Goal: Navigation & Orientation: Find specific page/section

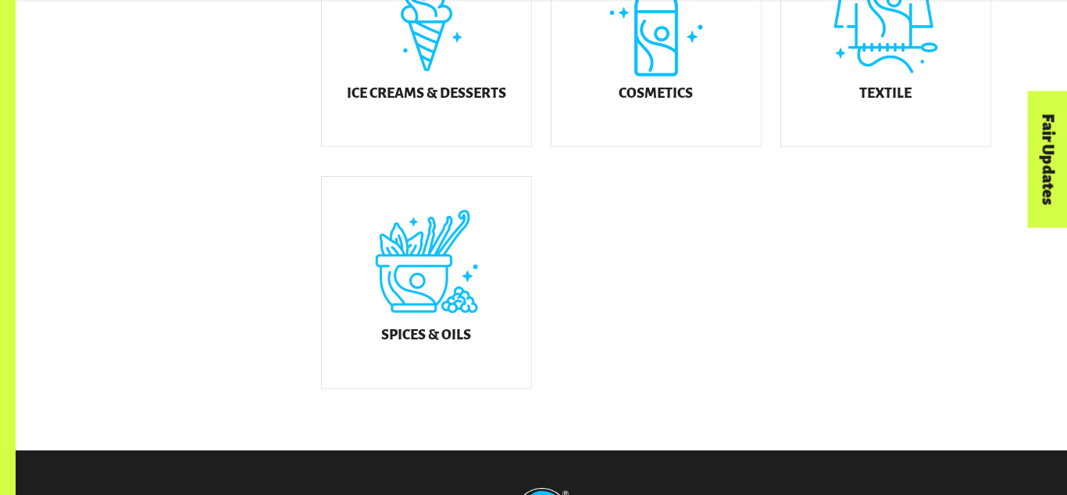
scroll to position [988, 0]
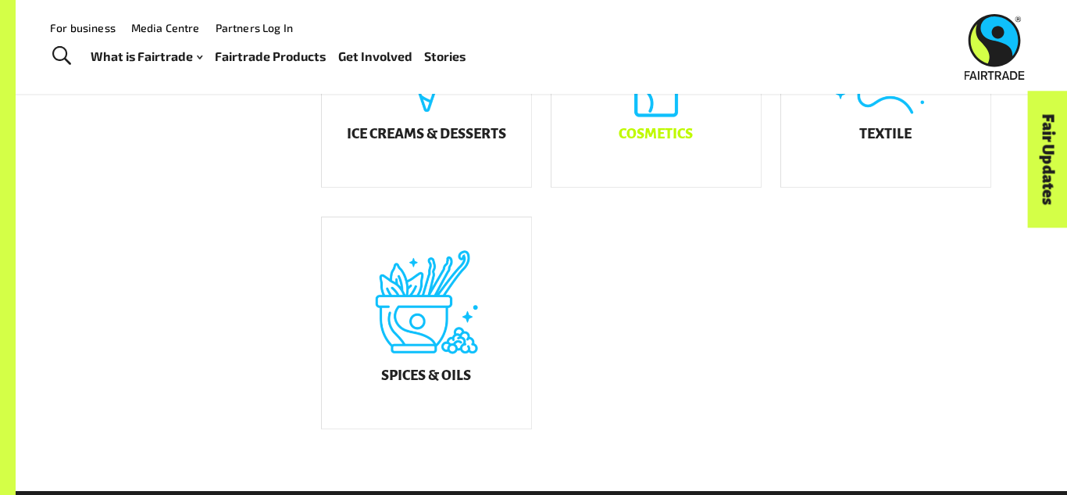
click at [598, 176] on div "Cosmetics" at bounding box center [656, 81] width 209 height 211
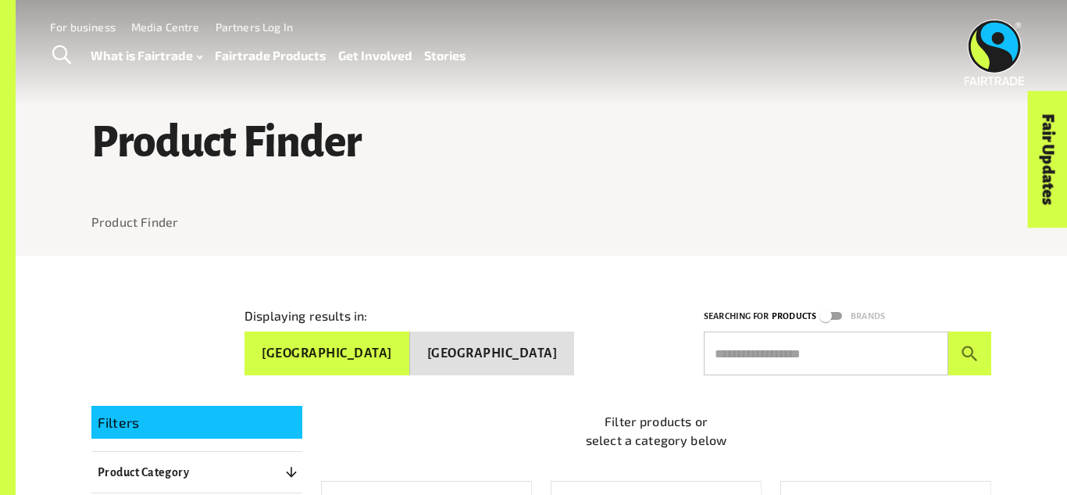
click at [105, 73] on div "What is Fairtrade How Fairtrade works Where Fairtrade works Fast facts Who we a…" at bounding box center [285, 55] width 388 height 39
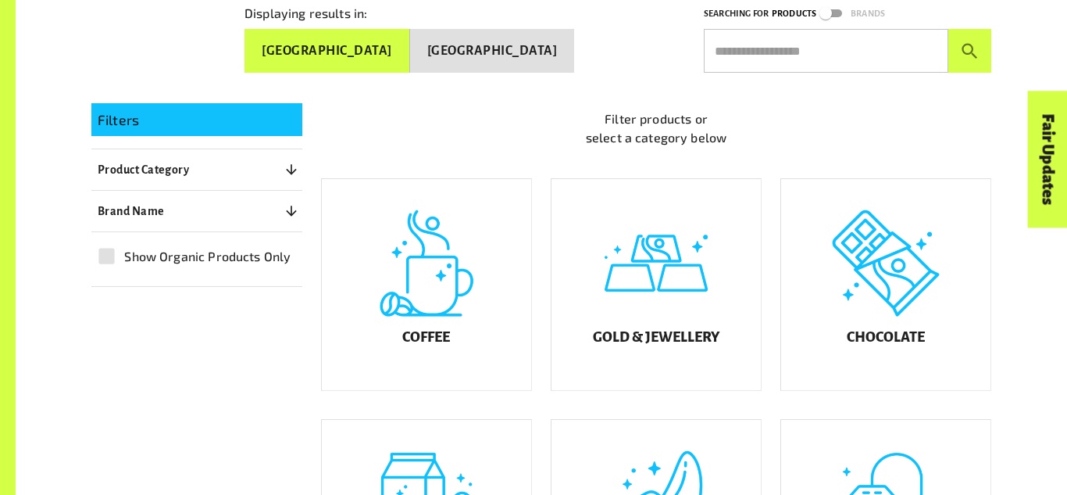
scroll to position [306, 0]
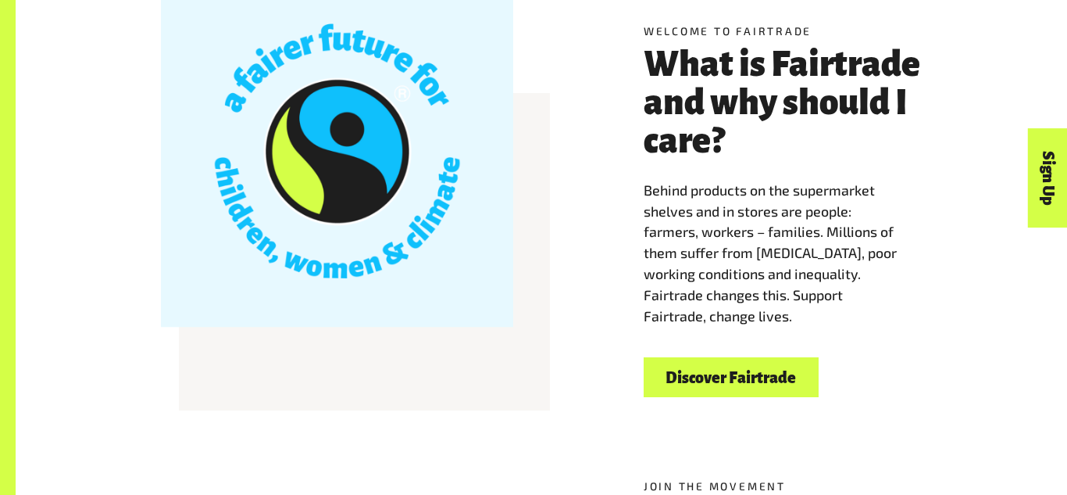
scroll to position [452, 0]
